Goal: Check status: Check status

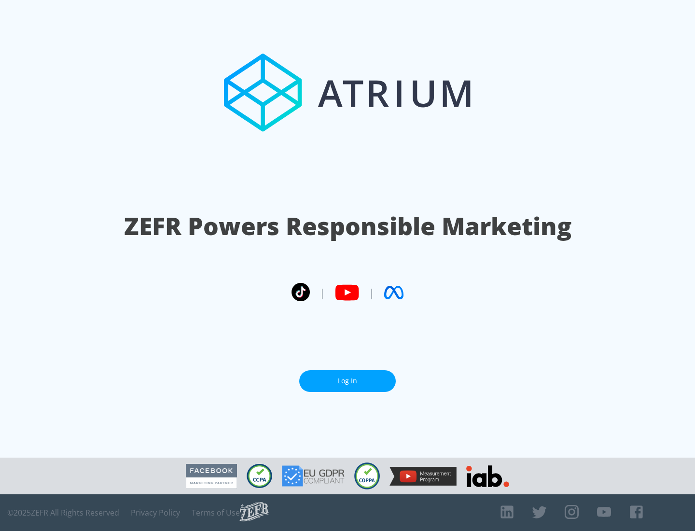
click at [348, 381] on link "Log In" at bounding box center [347, 381] width 97 height 22
